Goal: Transaction & Acquisition: Purchase product/service

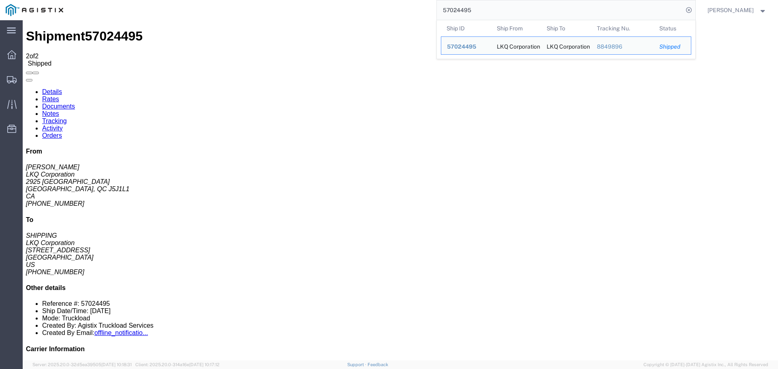
click at [462, 8] on input "57024495" at bounding box center [560, 9] width 246 height 19
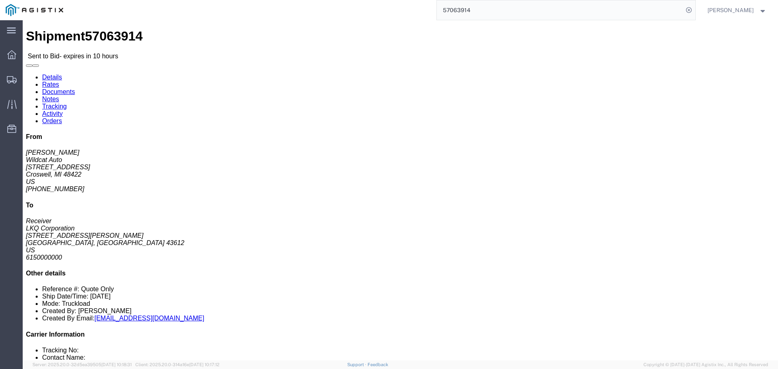
click button "Ignore Bid"
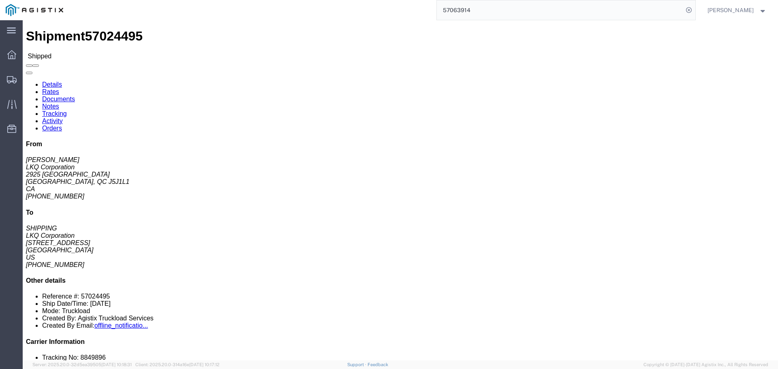
click at [461, 7] on input "57063914" at bounding box center [560, 9] width 246 height 19
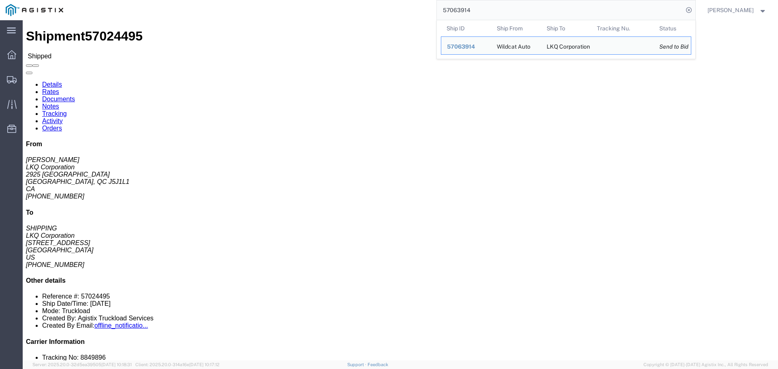
paste input "search"
type input "57063914"
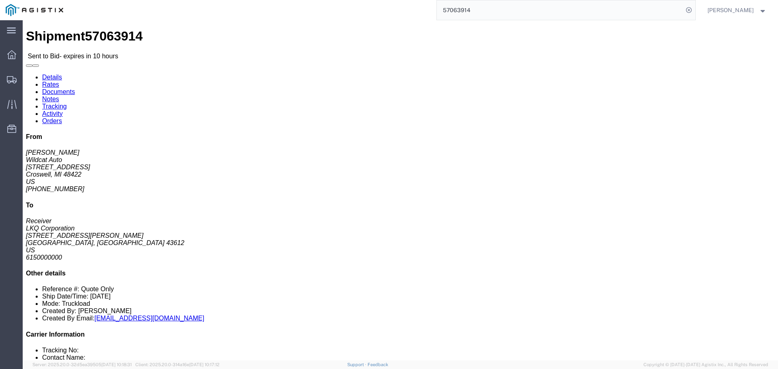
click button "Restore Bid"
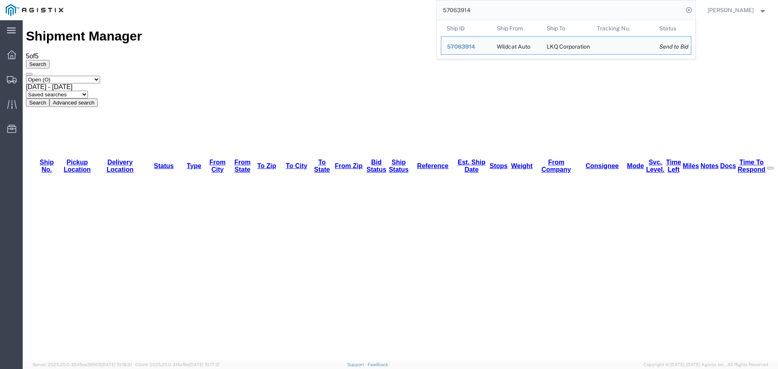
click at [480, 5] on input "57063914" at bounding box center [560, 9] width 246 height 19
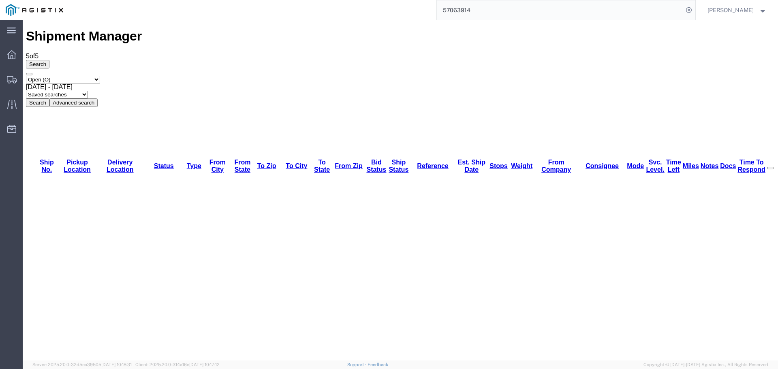
click at [586, 7] on input "57063914" at bounding box center [560, 9] width 246 height 19
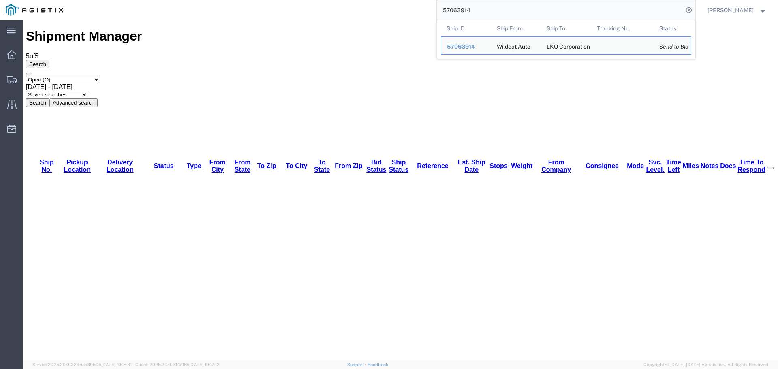
click at [586, 7] on input "57063914" at bounding box center [560, 9] width 246 height 19
click at [465, 50] on div "57063914" at bounding box center [466, 47] width 38 height 9
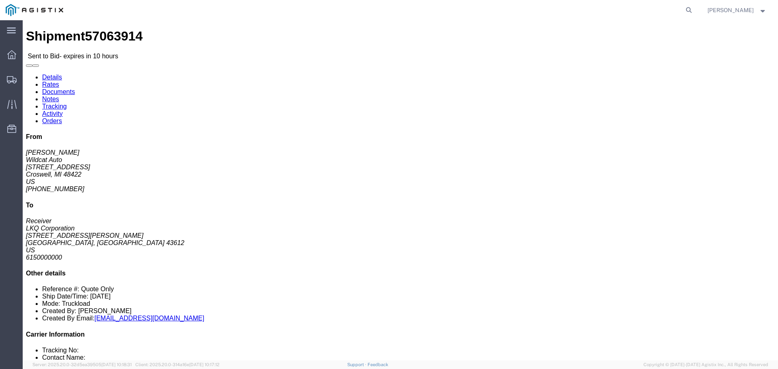
click link "Enter / Modify Bid"
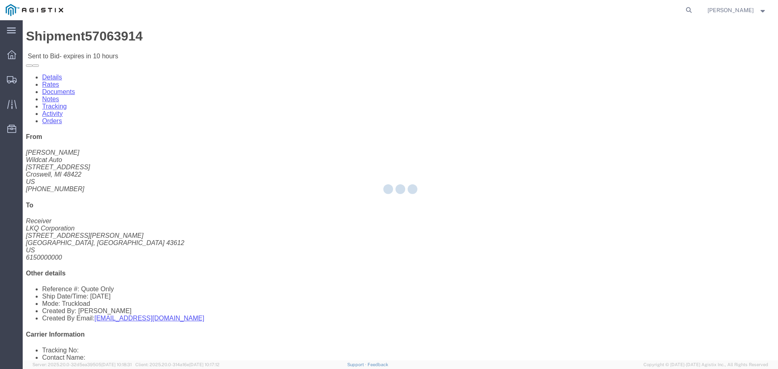
select select "4512"
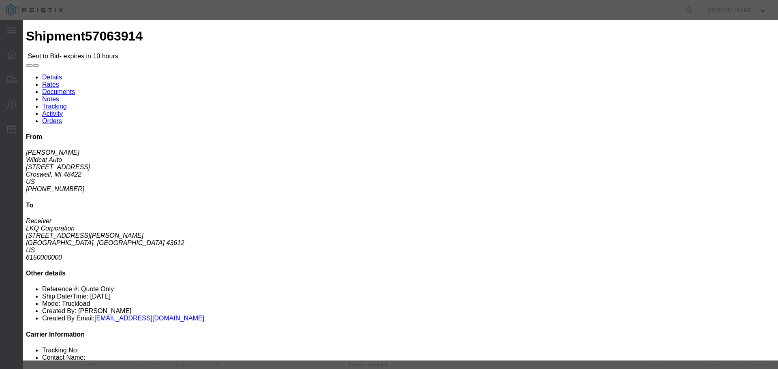
click select "Select LTL 3 - 5 Day Less than Truckload Rail Reefer TL Standard 3 - 5 Day Truc…"
select select "13784"
click select "Select LTL 3 - 5 Day Less than Truckload Rail Reefer TL Standard 3 - 5 Day Truc…"
click input "text"
type input "Flatbed"
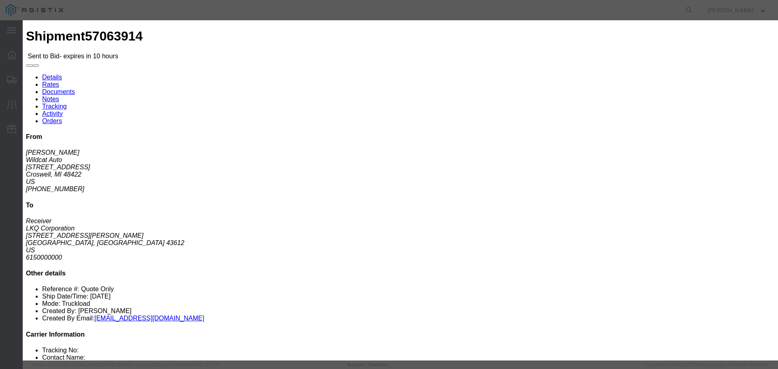
click td "FLATBED REQUIRED"
click input "Accept Terms"
checkbox input "true"
click input "number"
type input "950"
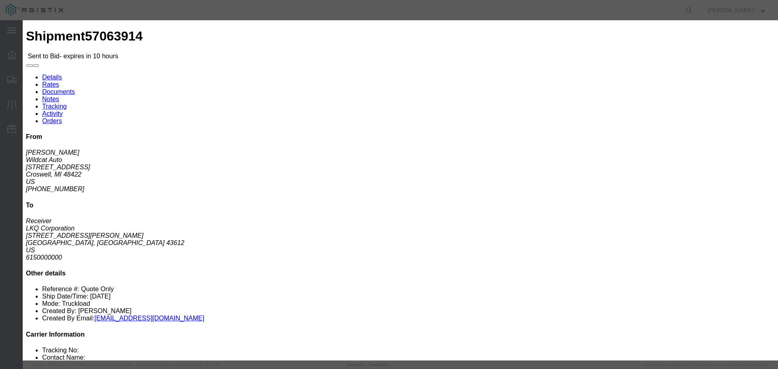
click button "Submit"
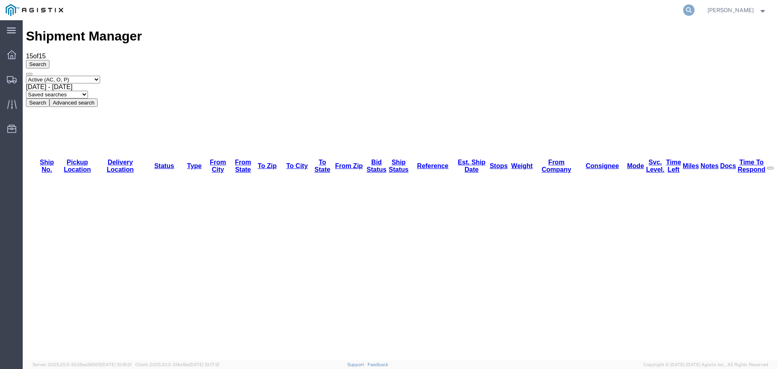
click at [690, 8] on icon at bounding box center [688, 9] width 11 height 11
click at [561, 11] on input "search" at bounding box center [560, 9] width 246 height 19
paste input "57065221"
type input "57065221"
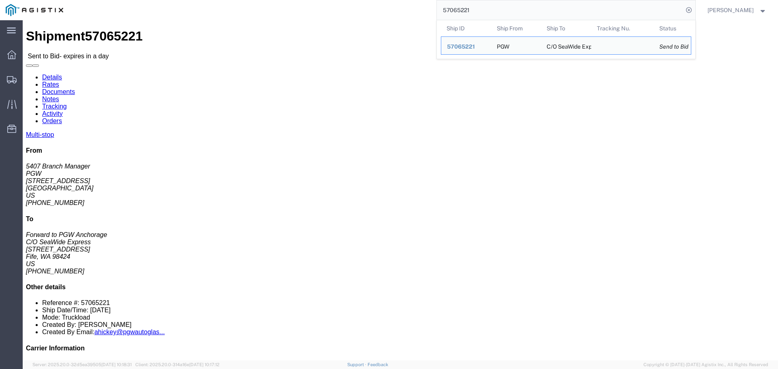
click div "[STREET_ADDRESS][PERSON_NAME]"
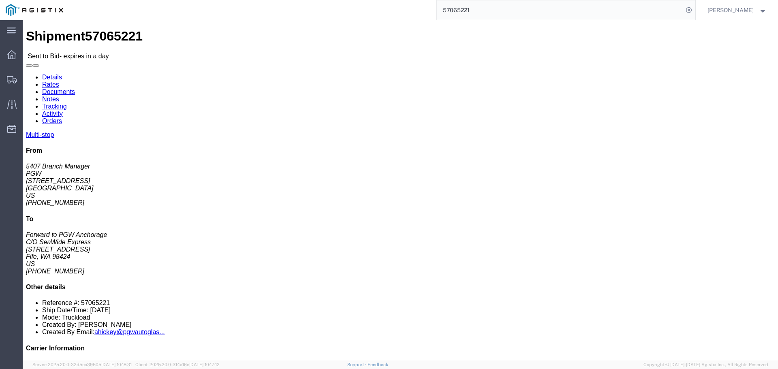
click div "[STREET_ADDRESS][PERSON_NAME]"
copy div "97501"
click div "[STREET_ADDRESS]"
copy div "98424"
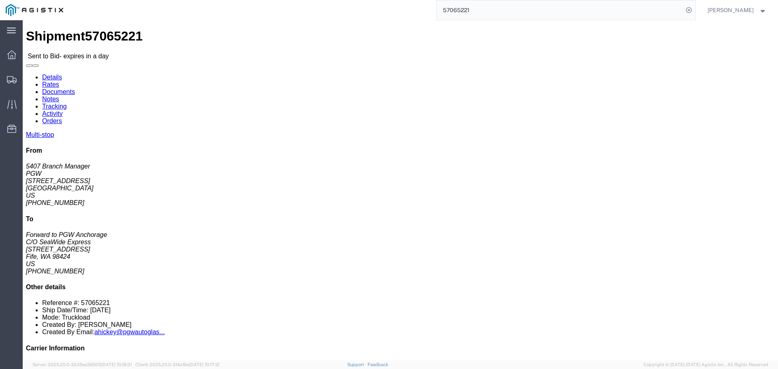
click address "C/O SeaWide Express (Forward to PGW Anchorage) SWE984 [STREET_ADDRESS] [PHONE_N…"
copy address "98424"
click address "C/O SeaWide Express (Forward to PGW Anchorage) SWE984 [STREET_ADDRESS] [PHONE_N…"
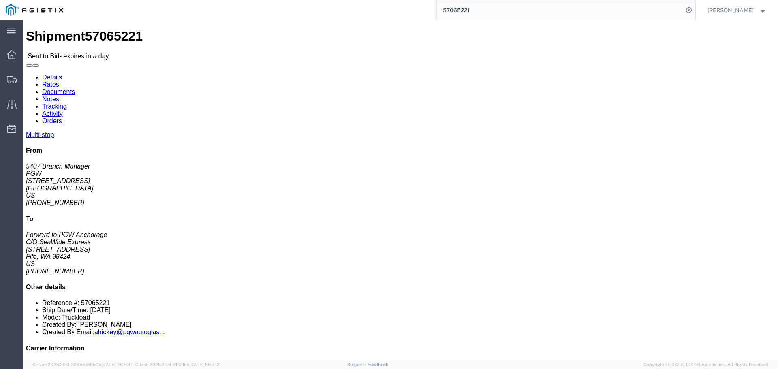
click link "Enter / Modify Bid"
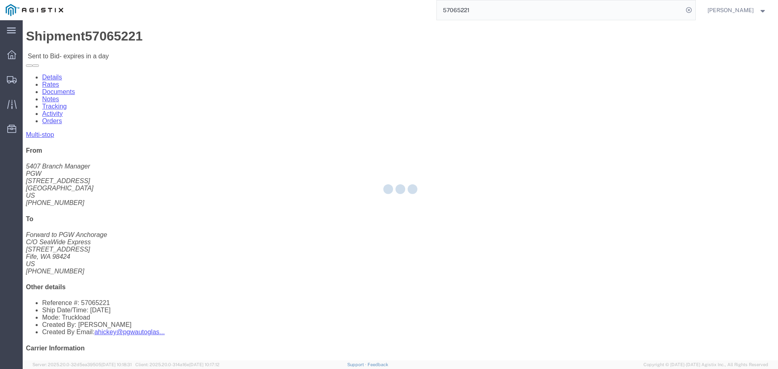
select select "4512"
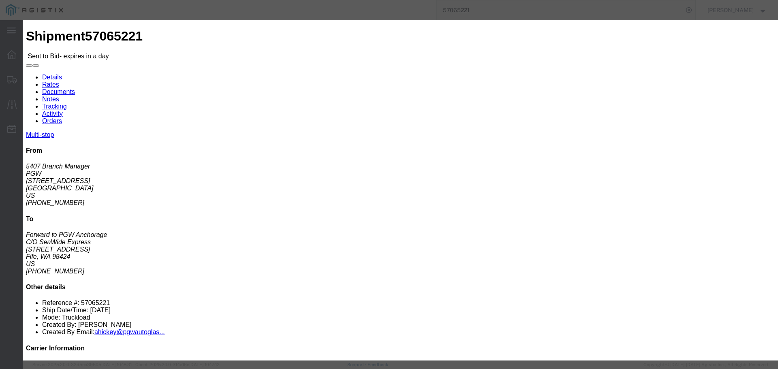
click select "Select LTL 3 - 5 Day Less than Truckload Rail Reefer TL Standard 3 - 5 Day Truc…"
select select "13784"
click select "Select LTL 3 - 5 Day Less than Truckload Rail Reefer TL Standard 3 - 5 Day Truc…"
click select "Select [PERSON_NAME] Transportation Group, LLC"
drag, startPoint x: 272, startPoint y: 74, endPoint x: 276, endPoint y: 74, distance: 4.1
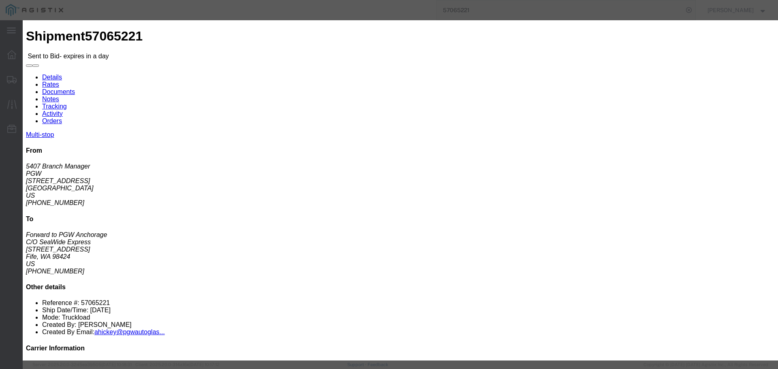
click select "Select [PERSON_NAME] Transportation Group, LLC"
click input "text"
type input "multistop"
click input "number"
type input "3825"
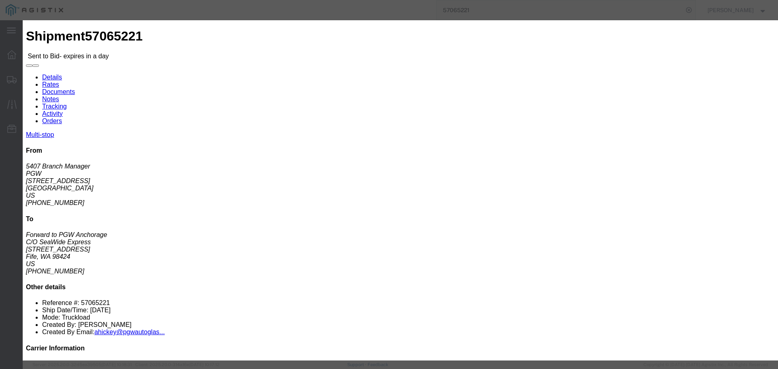
click button "Submit"
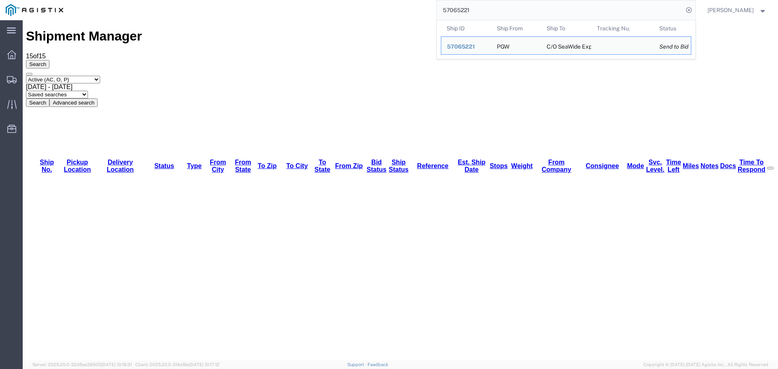
click at [545, 10] on input "57065221" at bounding box center [560, 9] width 246 height 19
click at [544, 10] on input "57065221" at bounding box center [560, 9] width 246 height 19
paste input "59688"
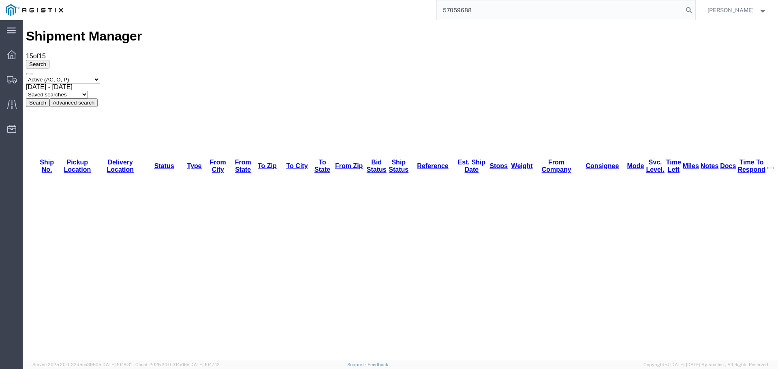
type input "57059688"
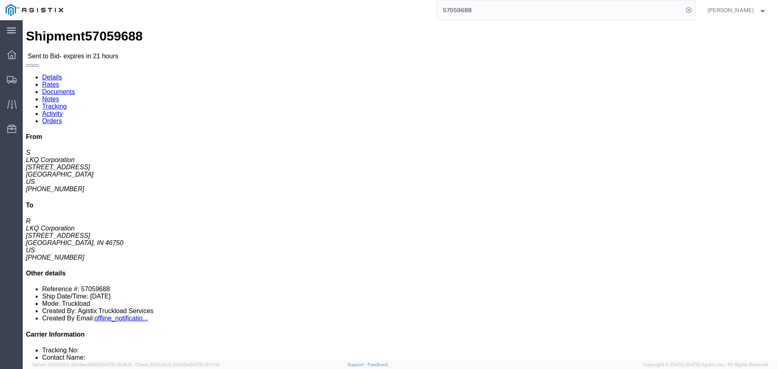
click address "LKQ Corporation (S) [STREET_ADDRESS] [PHONE_NUMBER] [EMAIL_ADDRESS][DOMAIN_NAME]"
click link "Enter / Modify Bid"
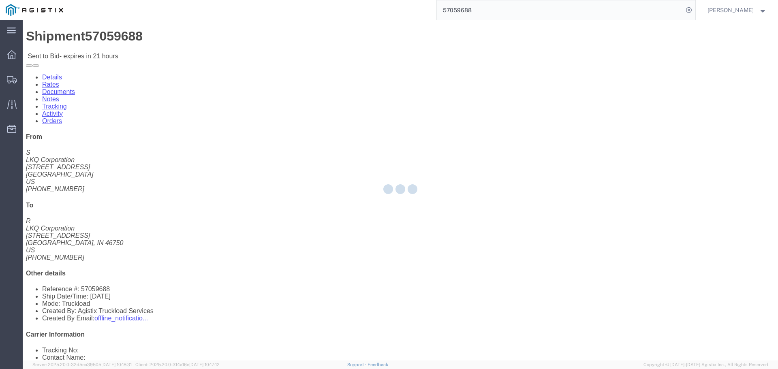
select select "4512"
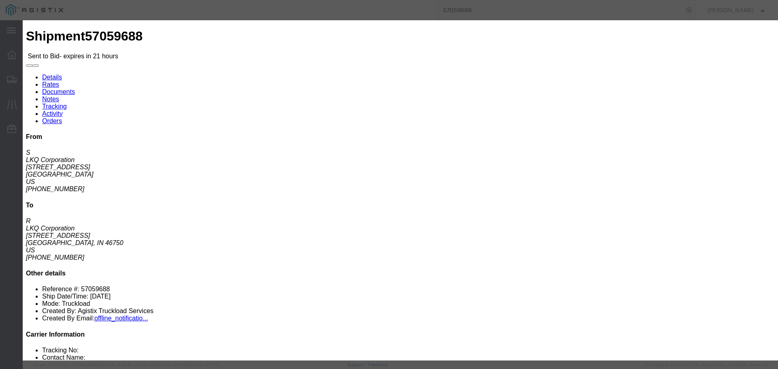
click input "text"
type input "1"
click h3 "Legs"
click button "button"
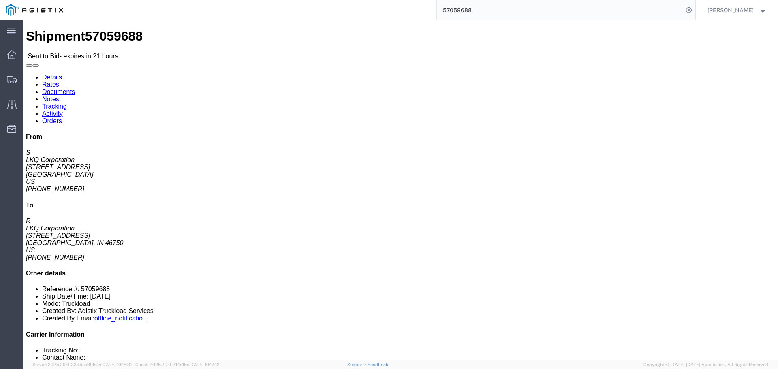
click button
click link "Enter / Modify Bid"
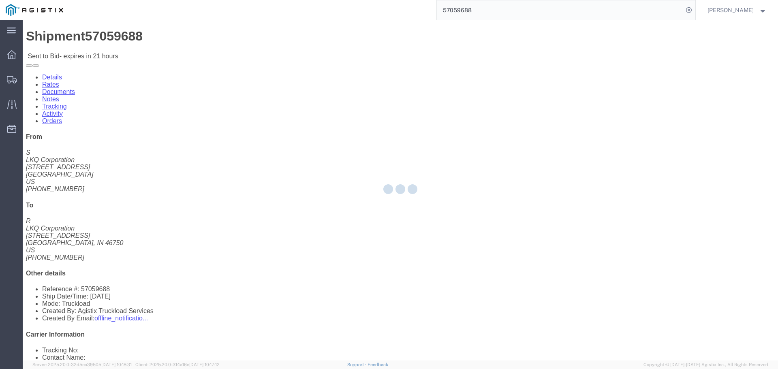
select select "4512"
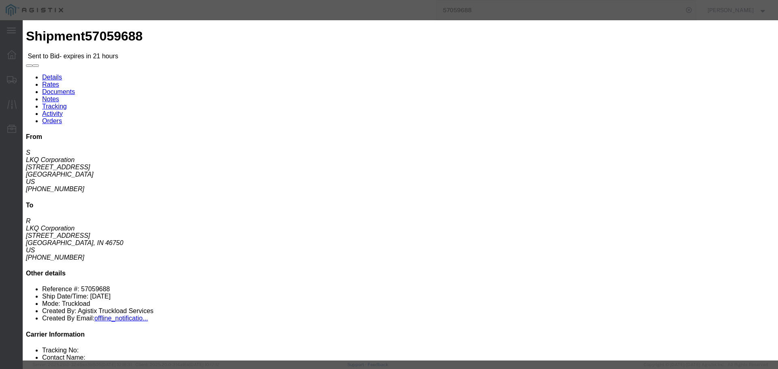
click input "number"
click div "Bid Name"
click input "text"
type input "1"
click select "Select LTL 3 - 5 Day Less than Truckload Rail Reefer TL Standard 3 - 5 Day Truc…"
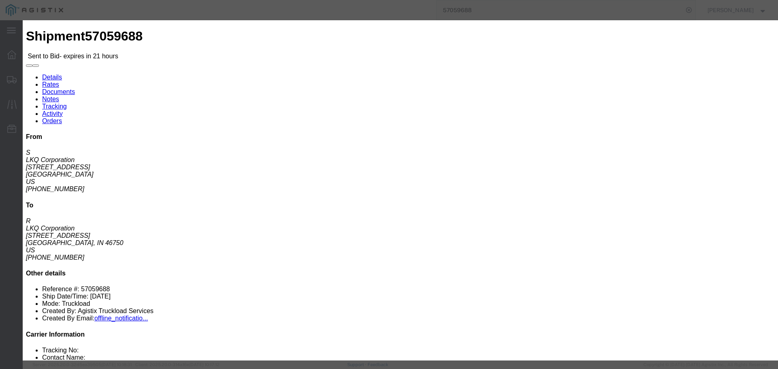
select select "13784"
click select "Select LTL 3 - 5 Day Less than Truckload Rail Reefer TL Standard 3 - 5 Day Truc…"
click input "number"
type input "950"
click button "Submit"
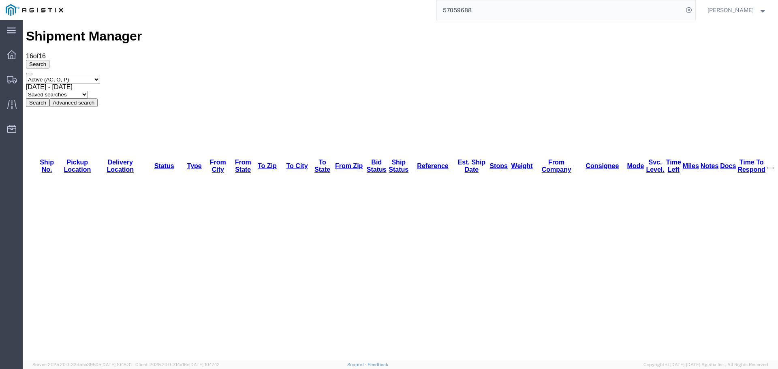
click at [472, 7] on input "57059688" at bounding box center [560, 9] width 246 height 19
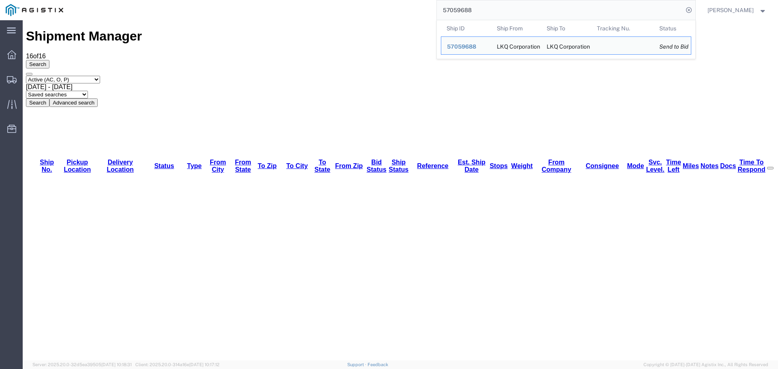
click at [472, 7] on input "57059688" at bounding box center [560, 9] width 246 height 19
paste input "6698912"
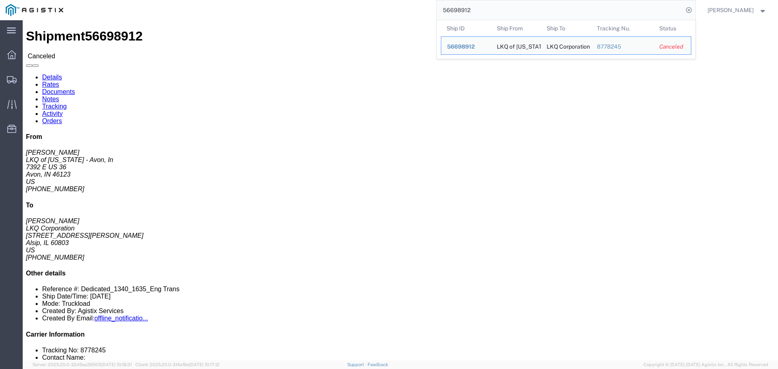
click at [498, 11] on input "56698912" at bounding box center [560, 9] width 246 height 19
paste input "7065208"
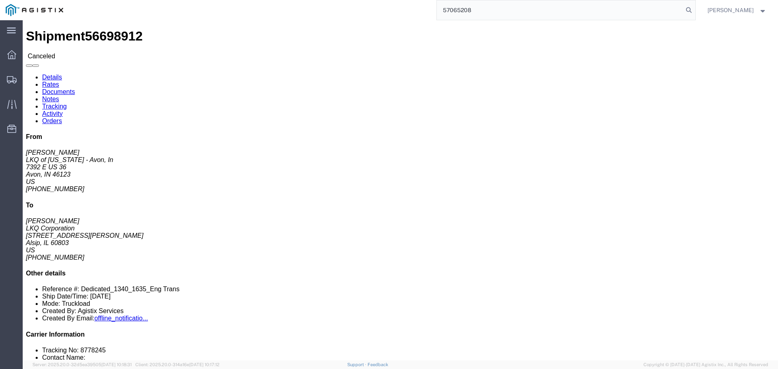
type input "57065208"
